Goal: Check status: Check status

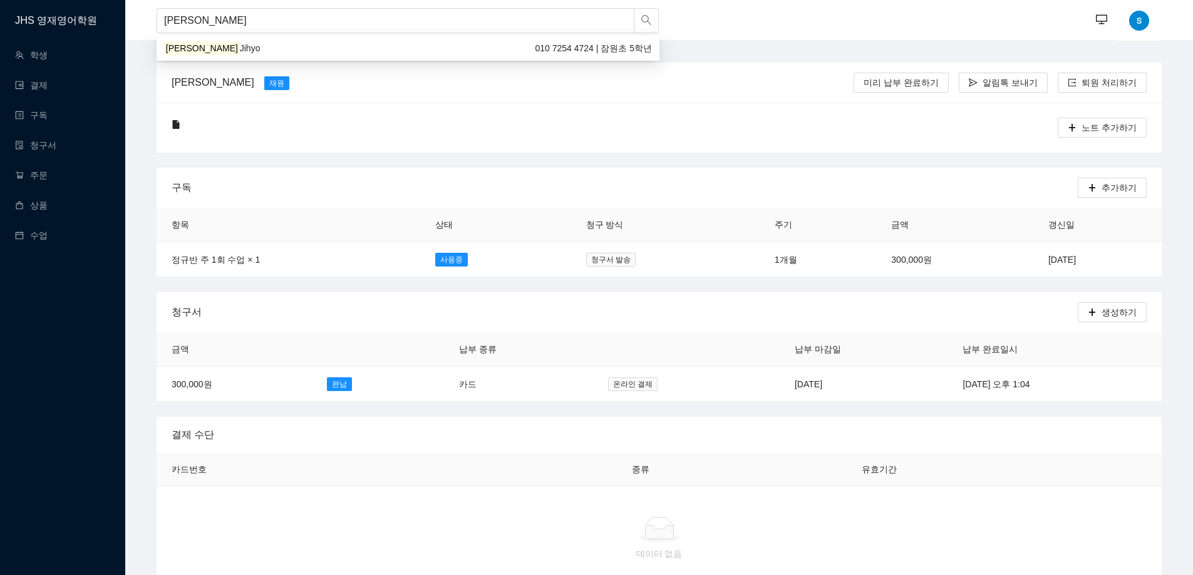
click at [206, 21] on input "[PERSON_NAME]" at bounding box center [396, 20] width 478 height 25
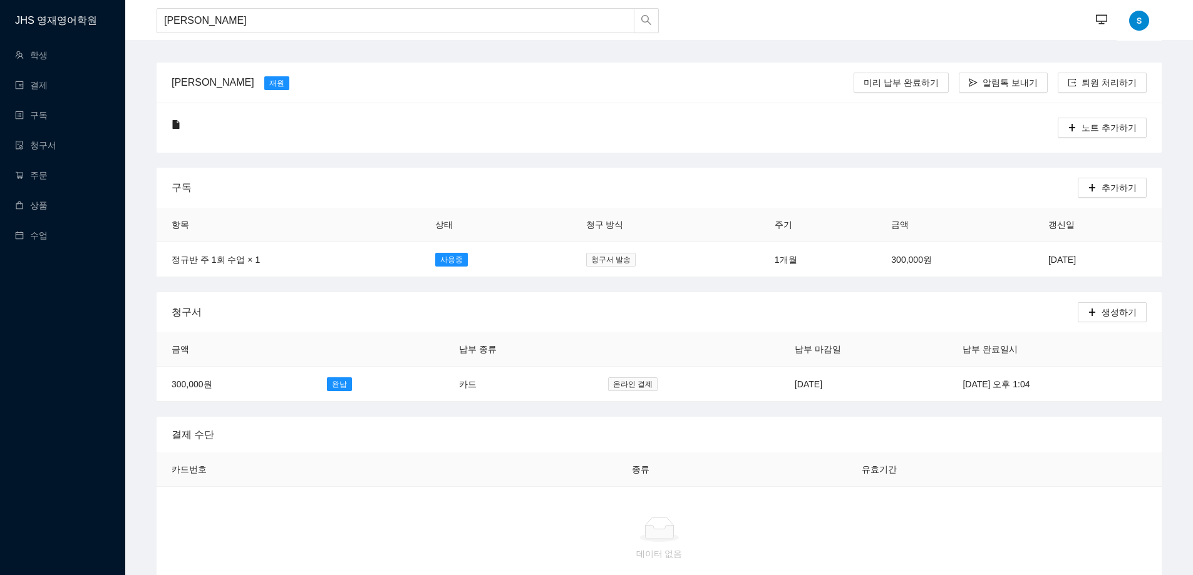
click at [675, 299] on div "청구서" at bounding box center [625, 312] width 906 height 36
click at [608, 384] on span "온라인 결제" at bounding box center [632, 385] width 49 height 14
click at [759, 259] on td "1개월" at bounding box center [817, 259] width 117 height 35
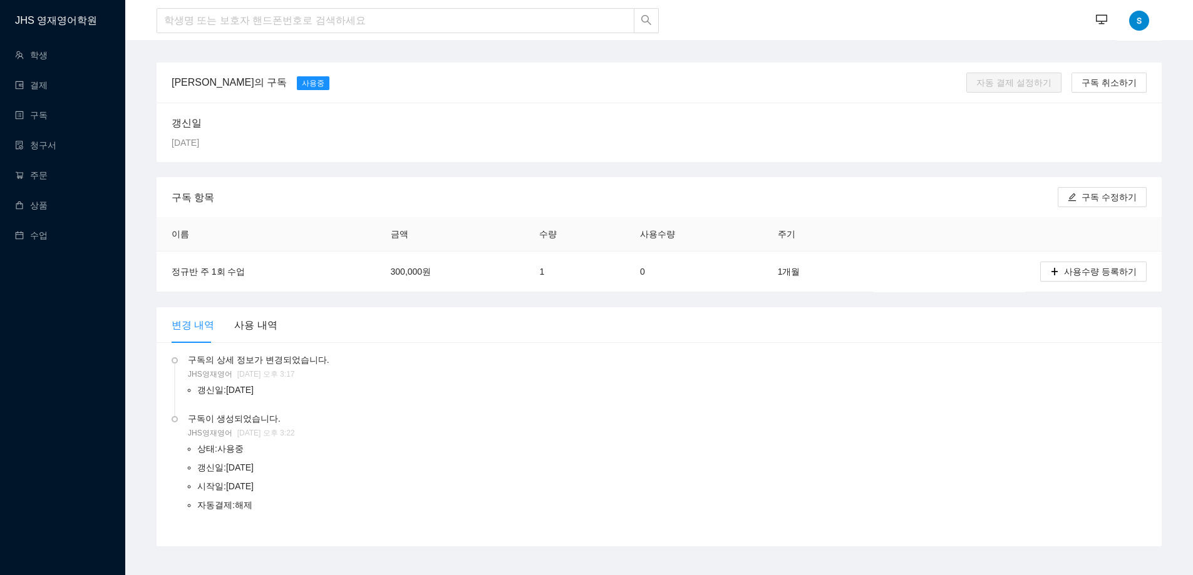
scroll to position [9, 0]
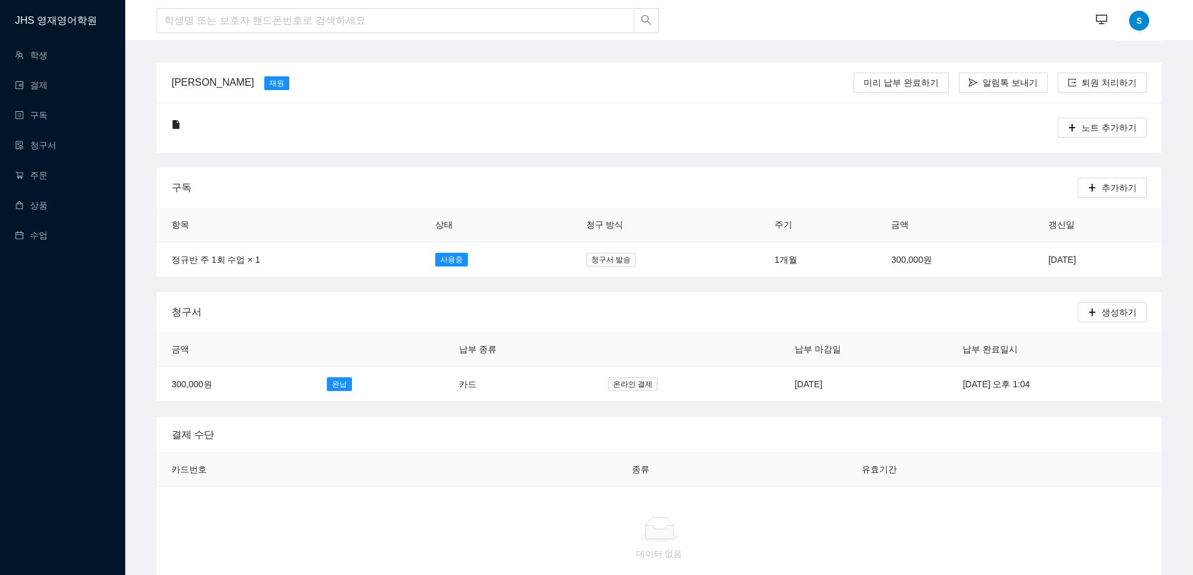
click at [620, 149] on div "노트 추가하기" at bounding box center [659, 128] width 1005 height 50
click at [611, 110] on div "노트 추가하기" at bounding box center [659, 128] width 1005 height 50
